Goal: Information Seeking & Learning: Learn about a topic

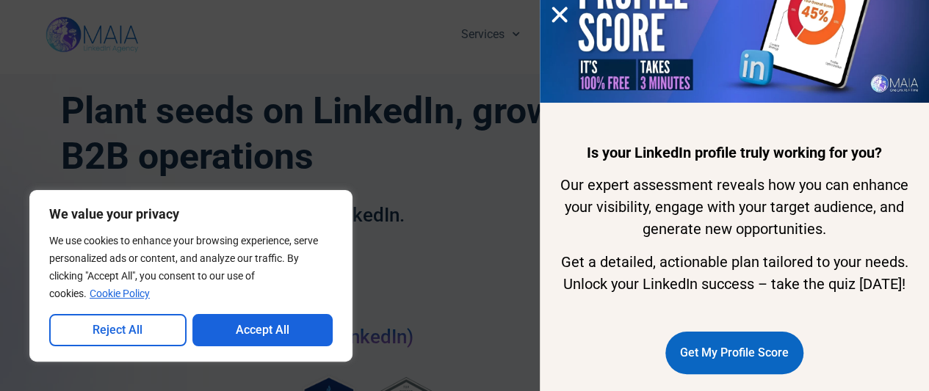
scroll to position [136, 0]
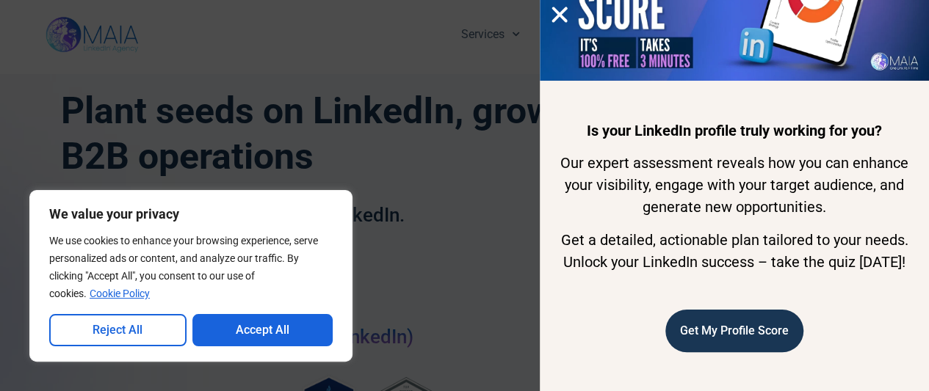
click at [725, 331] on span "Get My Profile Score" at bounding box center [734, 331] width 109 height 28
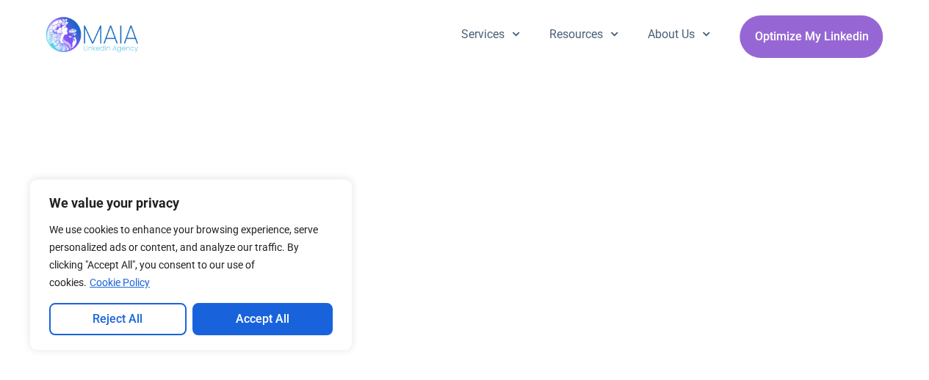
click at [257, 323] on button "Accept All" at bounding box center [262, 319] width 141 height 32
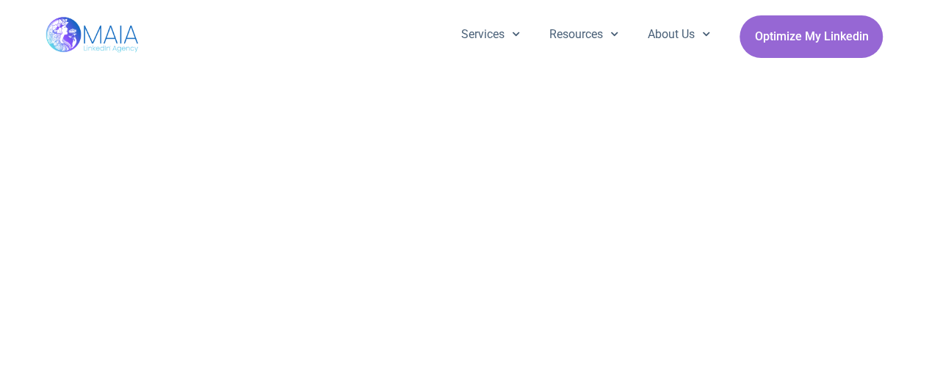
scroll to position [101, 0]
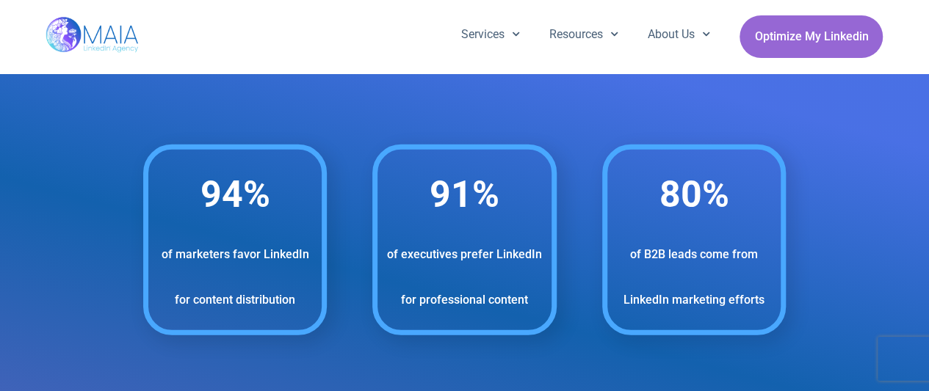
scroll to position [1936, 0]
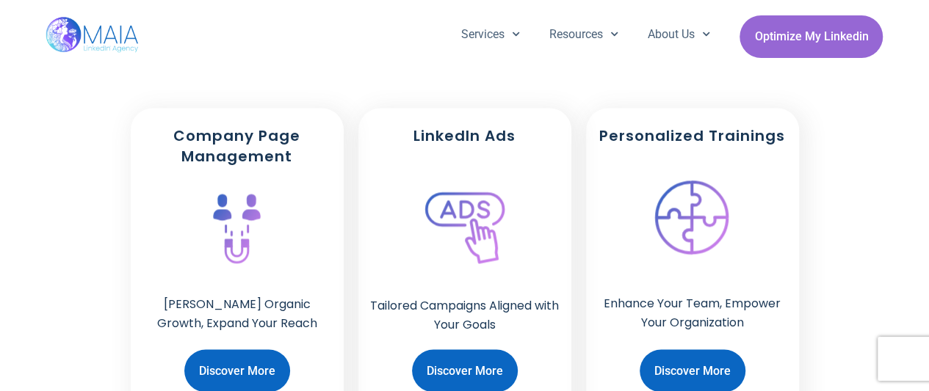
scroll to position [1036, 0]
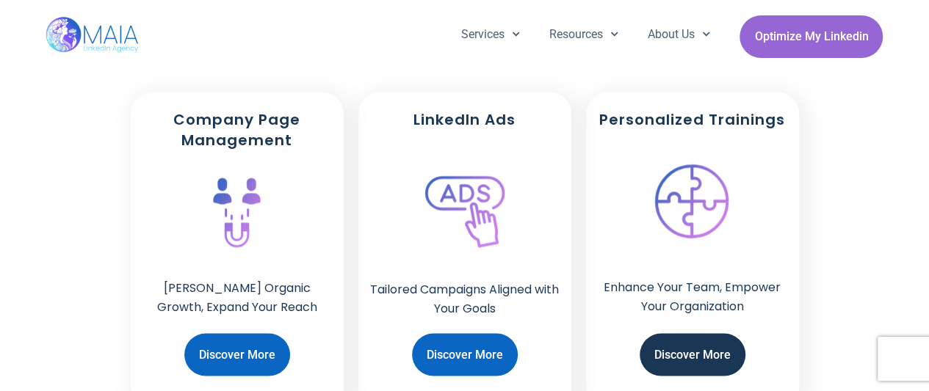
click at [691, 354] on span "Discover More" at bounding box center [692, 355] width 76 height 28
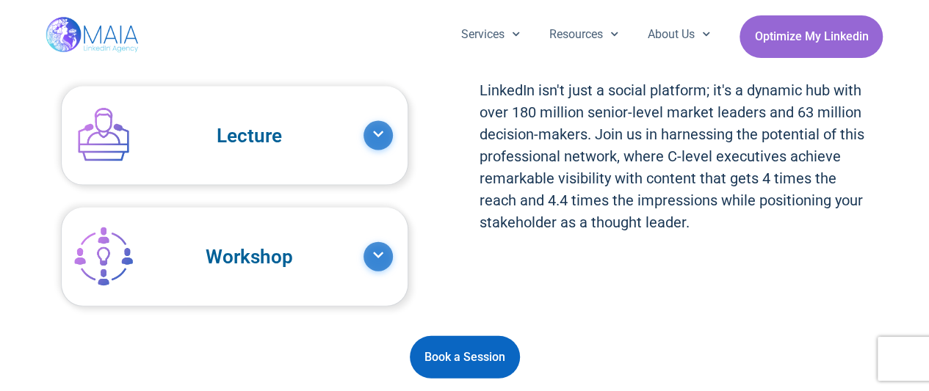
scroll to position [1574, 0]
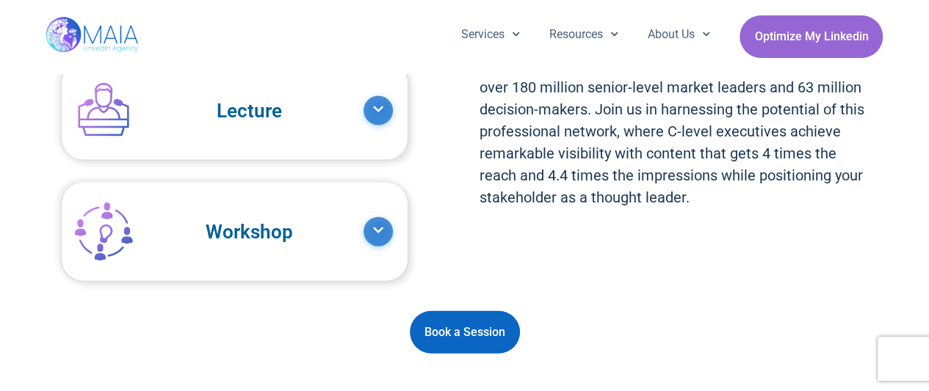
click at [314, 241] on link "Workshop" at bounding box center [219, 232] width 287 height 76
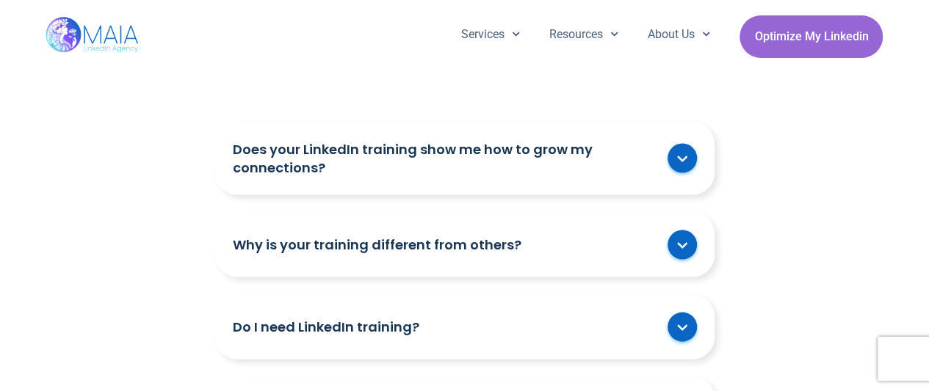
scroll to position [4246, 0]
